Goal: Transaction & Acquisition: Purchase product/service

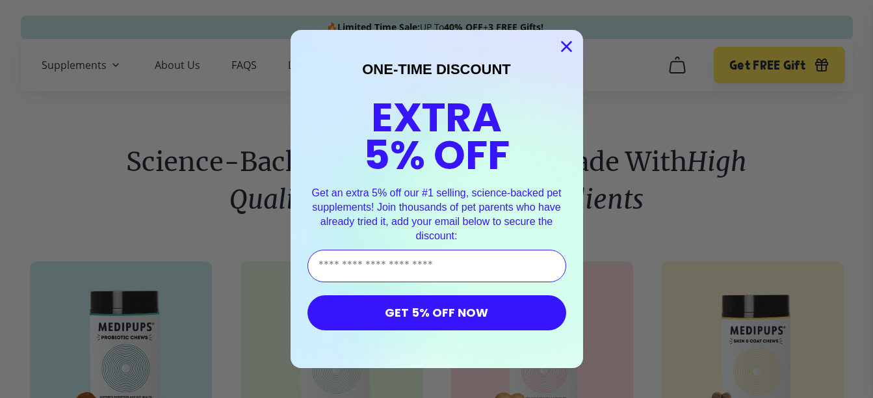
click at [565, 46] on icon "Close dialog" at bounding box center [566, 46] width 9 height 9
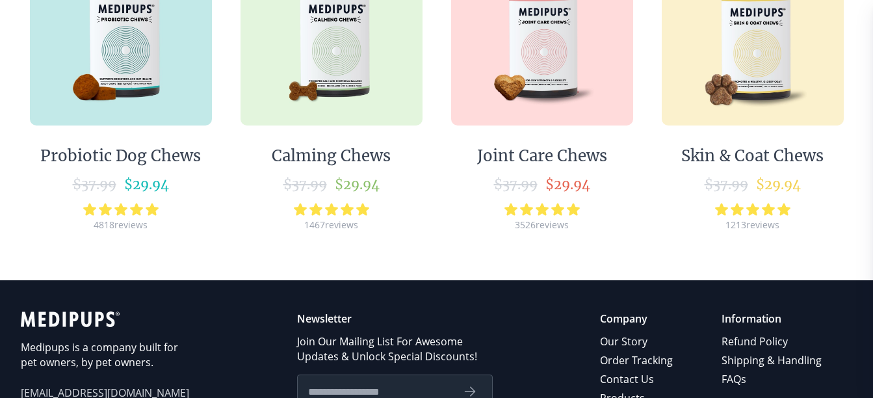
scroll to position [324, 0]
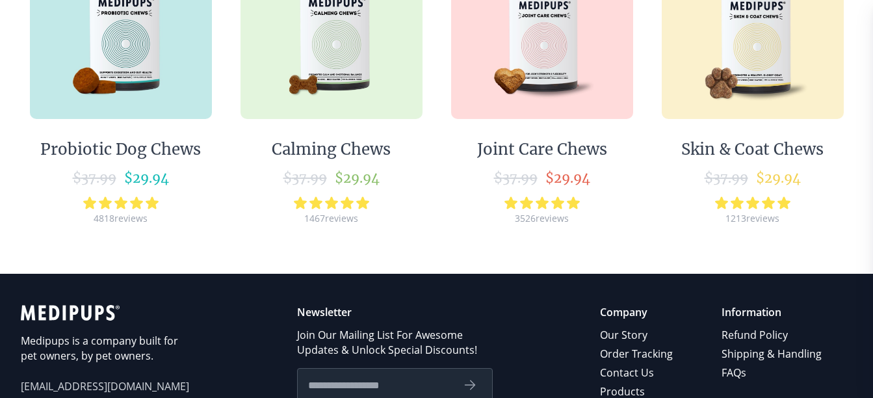
click at [343, 203] on icon at bounding box center [347, 202] width 13 height 12
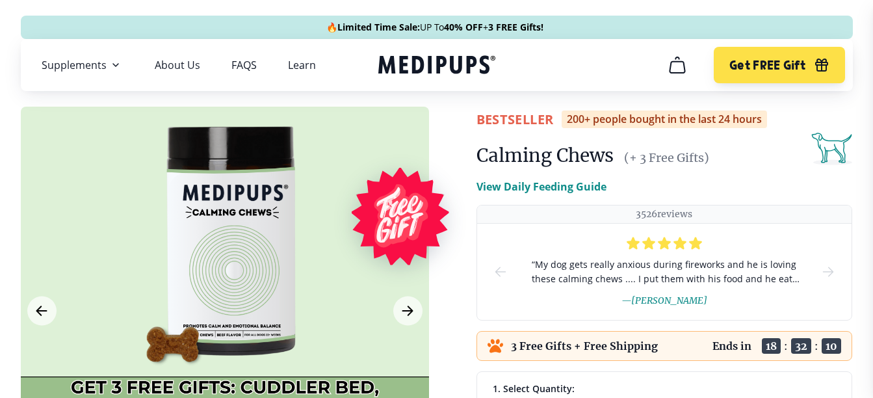
click at [343, 203] on div at bounding box center [225, 311] width 408 height 408
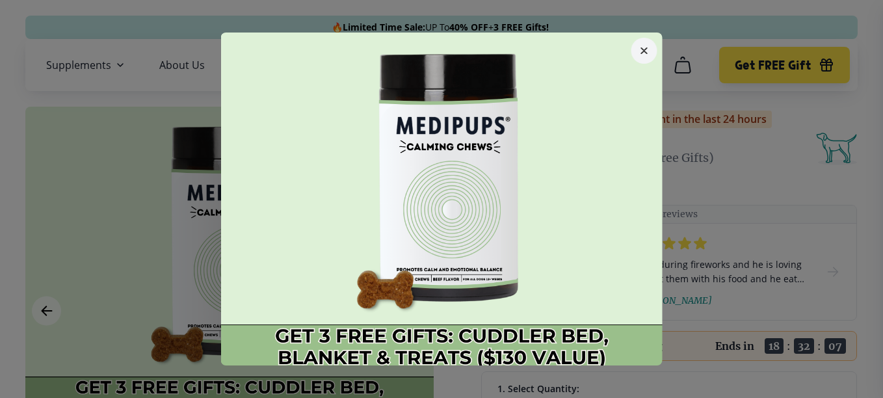
click at [641, 50] on icon "button" at bounding box center [644, 50] width 7 height 7
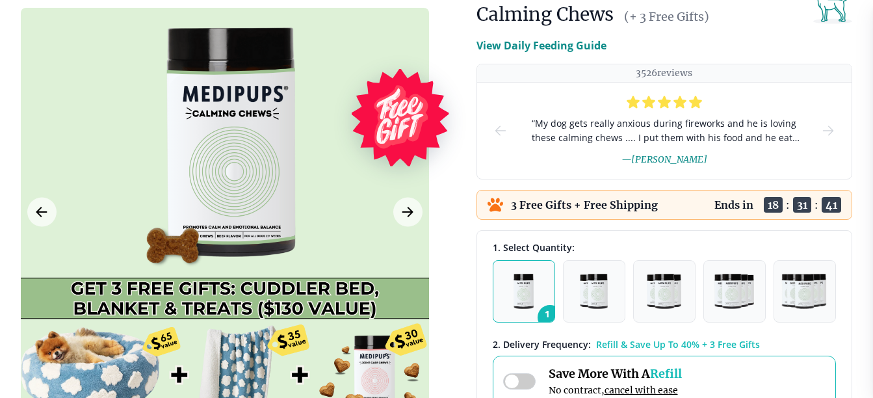
scroll to position [40, 0]
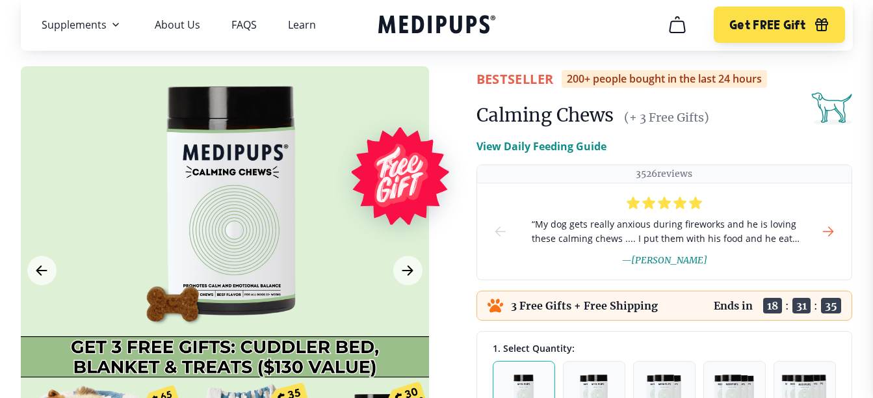
click at [828, 232] on icon "next-slide" at bounding box center [828, 232] width 16 height 16
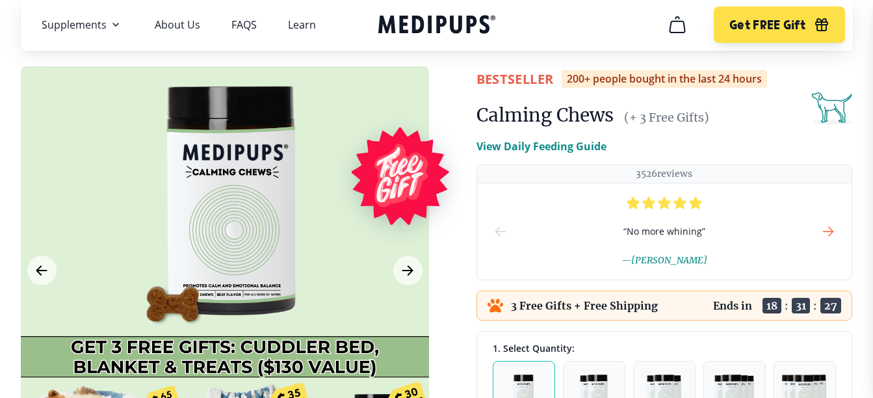
click at [828, 232] on icon "next-slide" at bounding box center [828, 232] width 16 height 16
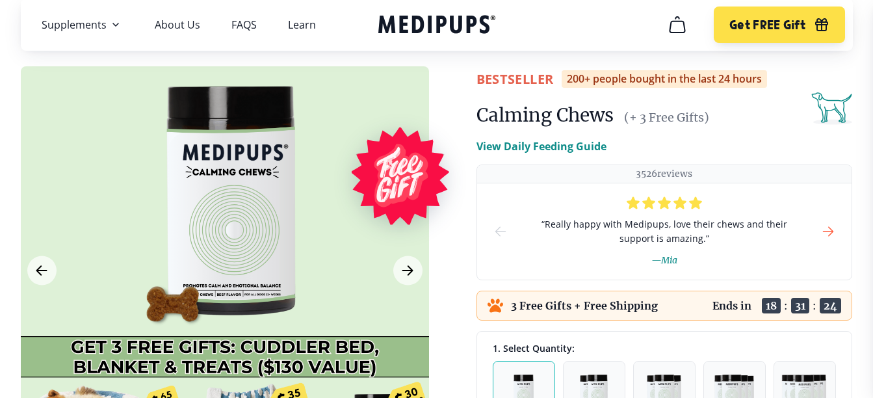
click at [828, 232] on icon "next-slide" at bounding box center [828, 232] width 16 height 16
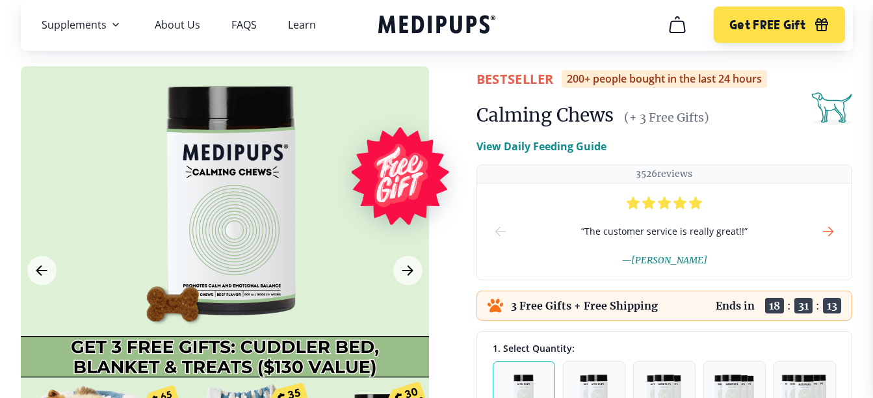
click at [828, 232] on icon "next-slide" at bounding box center [828, 232] width 16 height 16
